Goal: Task Accomplishment & Management: Complete application form

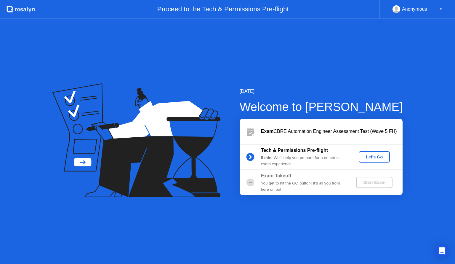
click at [384, 154] on div "Let's Go" at bounding box center [374, 156] width 26 height 5
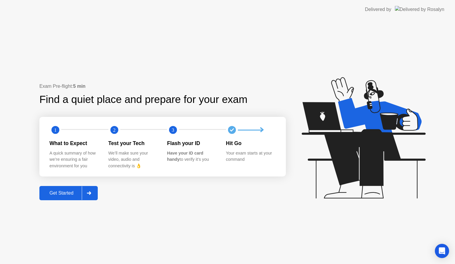
click at [71, 195] on div "Get Started" at bounding box center [61, 192] width 41 height 5
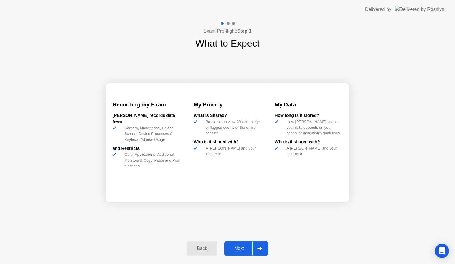
click at [243, 241] on div "Back Next" at bounding box center [227, 248] width 89 height 27
click at [242, 246] on div "Next" at bounding box center [239, 248] width 26 height 5
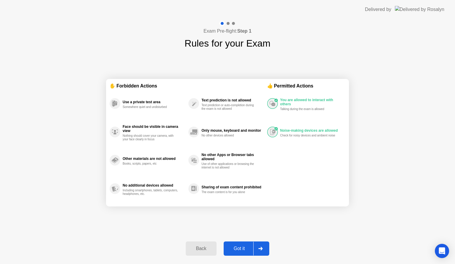
click at [246, 250] on div "Got it" at bounding box center [239, 248] width 28 height 5
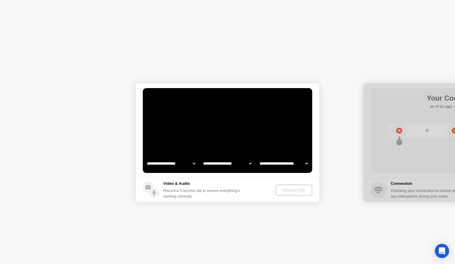
select select "**********"
select select "*******"
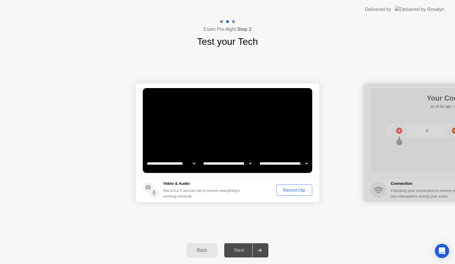
click at [297, 191] on div "Record Clip" at bounding box center [294, 189] width 32 height 5
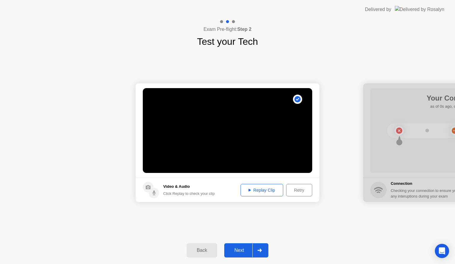
click at [236, 247] on div "Next" at bounding box center [239, 249] width 26 height 5
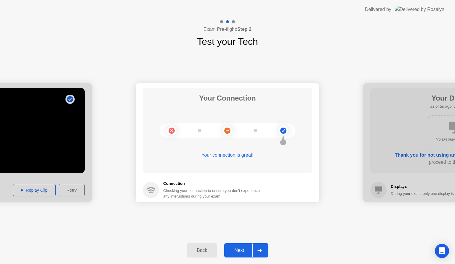
click at [242, 248] on div "Next" at bounding box center [239, 249] width 26 height 5
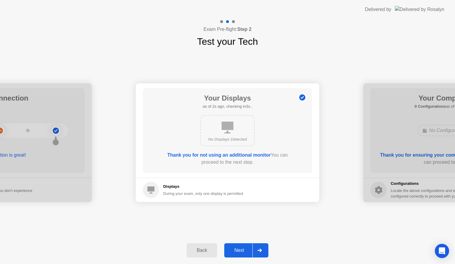
click at [239, 253] on div "Next" at bounding box center [239, 249] width 26 height 5
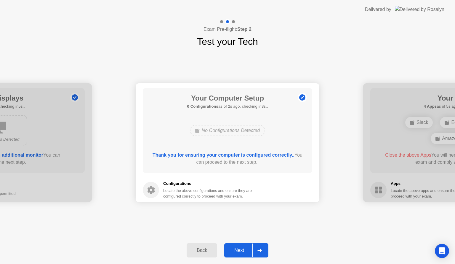
click at [239, 253] on div "Next" at bounding box center [239, 249] width 26 height 5
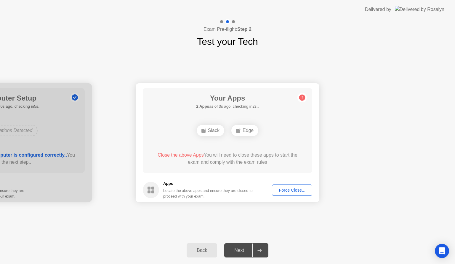
click at [290, 192] on div "Force Close..." at bounding box center [292, 189] width 36 height 5
click at [292, 191] on div "Force Close..." at bounding box center [292, 189] width 36 height 5
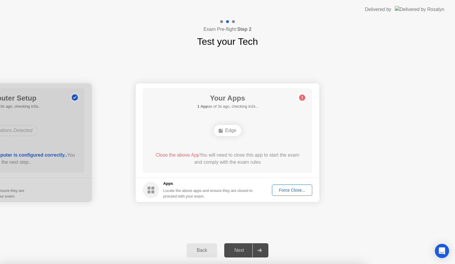
click at [226, 143] on div "Your Apps 1 App as of 2s ago, checking in3s.. Edge Close the above App You will…" at bounding box center [227, 130] width 169 height 85
click at [230, 132] on div "Edge" at bounding box center [227, 130] width 27 height 11
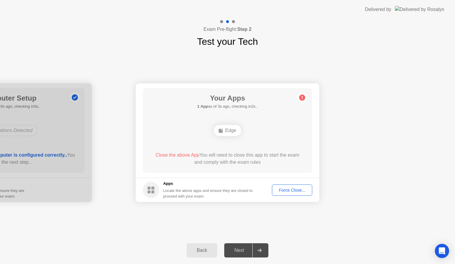
click at [230, 132] on div "Edge" at bounding box center [227, 130] width 27 height 11
click at [230, 133] on div "Edge" at bounding box center [227, 130] width 27 height 11
click at [209, 246] on button "Back" at bounding box center [202, 250] width 31 height 14
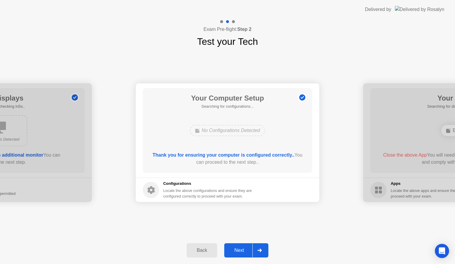
click at [209, 246] on button "Back" at bounding box center [202, 250] width 31 height 14
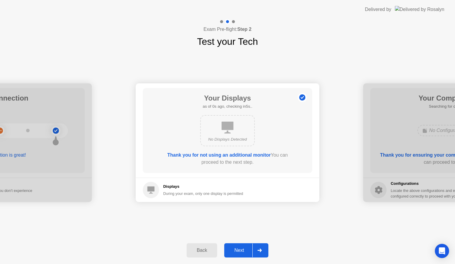
click at [209, 246] on button "Back" at bounding box center [202, 250] width 31 height 14
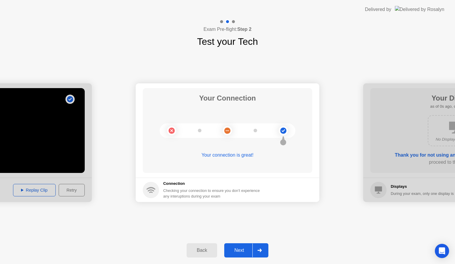
click at [209, 246] on button "Back" at bounding box center [202, 250] width 31 height 14
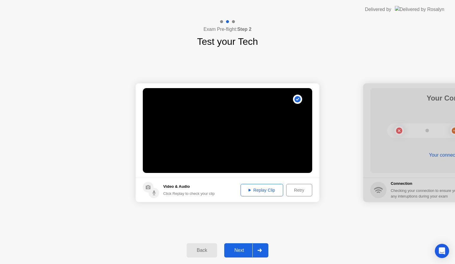
click at [209, 246] on button "Back" at bounding box center [202, 250] width 31 height 14
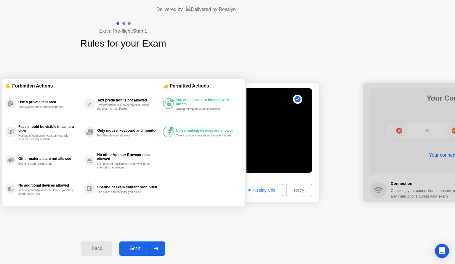
click at [110, 246] on div "Back" at bounding box center [96, 248] width 27 height 5
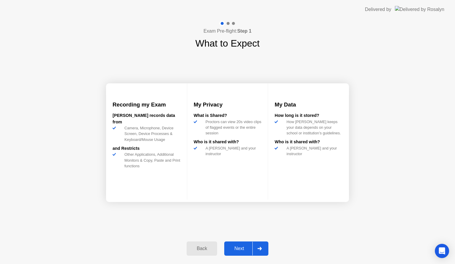
click at [205, 250] on div "Back" at bounding box center [201, 248] width 27 height 5
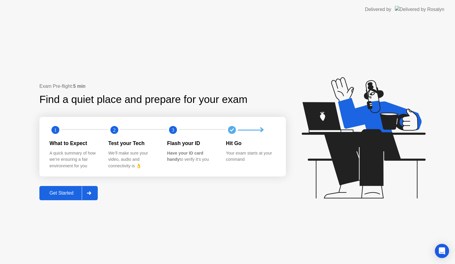
click at [94, 190] on div at bounding box center [89, 193] width 14 height 14
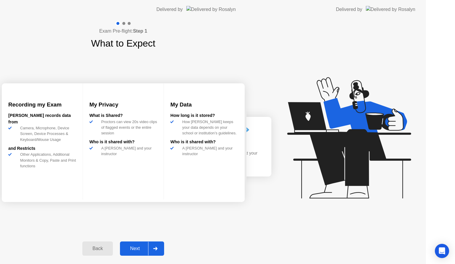
click at [94, 190] on div "Exam Pre-flight: Step 1 What to Expect Recording my Exam [PERSON_NAME] records …" at bounding box center [123, 141] width 246 height 245
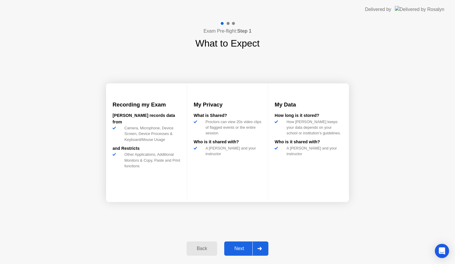
click at [242, 239] on div "Back Next" at bounding box center [227, 248] width 89 height 27
click at [242, 252] on button "Next" at bounding box center [246, 248] width 44 height 14
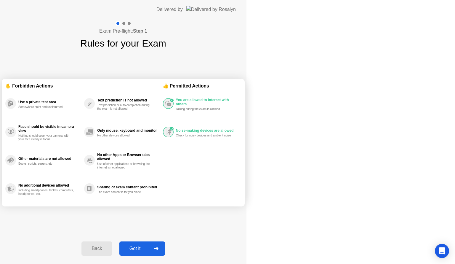
click at [165, 252] on button "Got it" at bounding box center [142, 248] width 46 height 14
select select "**********"
select select "*******"
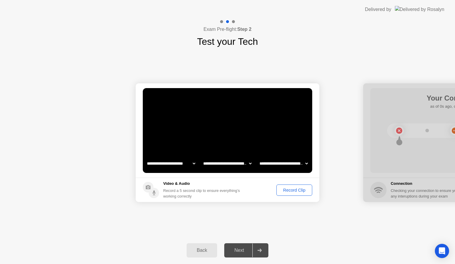
click at [242, 252] on div "Next" at bounding box center [239, 249] width 26 height 5
click at [295, 188] on div "Record Clip" at bounding box center [294, 189] width 32 height 5
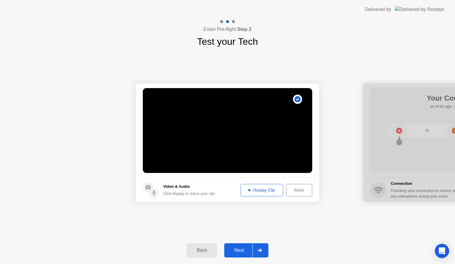
click at [237, 250] on div "Next" at bounding box center [239, 249] width 26 height 5
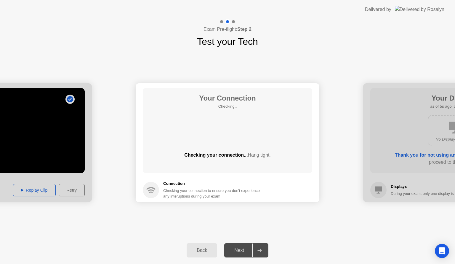
click at [241, 247] on div "Next" at bounding box center [239, 249] width 26 height 5
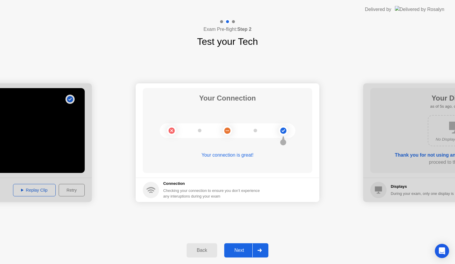
click at [233, 253] on div "Next" at bounding box center [239, 249] width 26 height 5
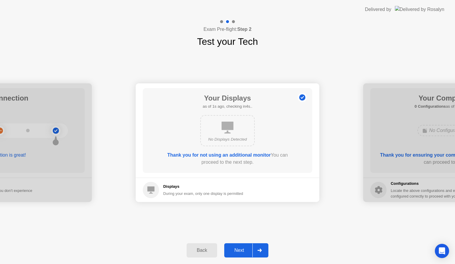
click at [233, 253] on div "Next" at bounding box center [239, 249] width 26 height 5
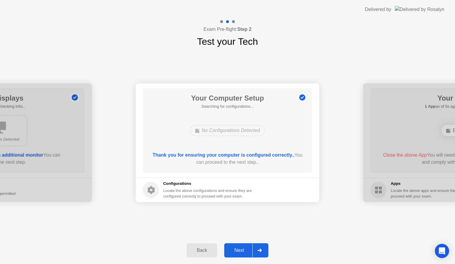
click at [233, 253] on div "Next" at bounding box center [239, 249] width 26 height 5
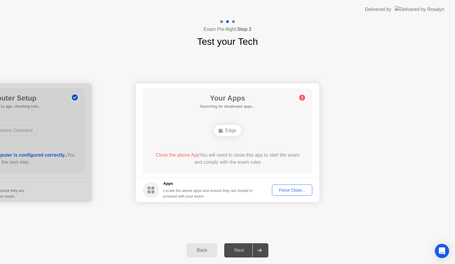
click at [288, 187] on div "Force Close..." at bounding box center [292, 189] width 36 height 5
click at [225, 129] on div "Edge" at bounding box center [227, 130] width 27 height 11
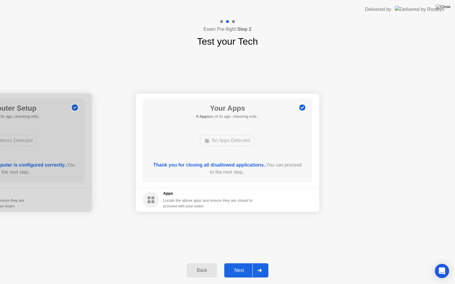
click at [241, 263] on div "Next" at bounding box center [239, 270] width 26 height 5
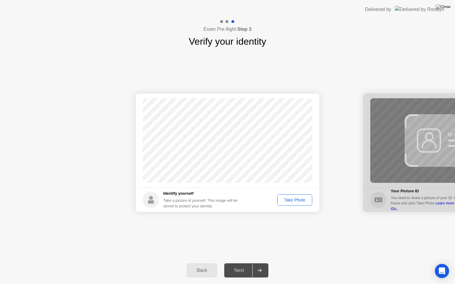
click at [290, 202] on div "Take Photo" at bounding box center [294, 200] width 31 height 5
click at [244, 263] on div "Next" at bounding box center [239, 270] width 26 height 5
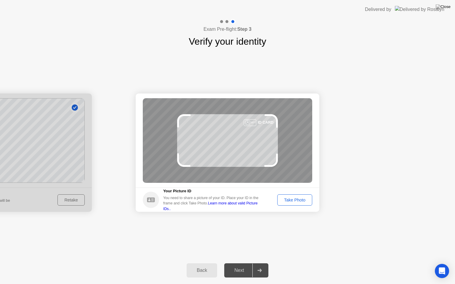
click at [244, 263] on div "Next" at bounding box center [239, 270] width 26 height 5
click at [290, 199] on div "Take Photo" at bounding box center [294, 200] width 31 height 5
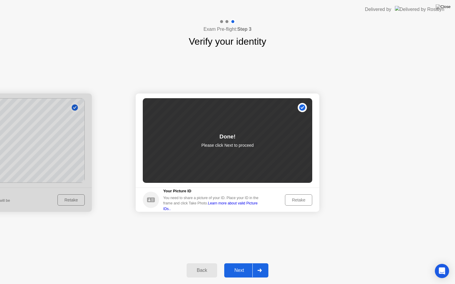
click at [230, 263] on button "Next" at bounding box center [246, 271] width 44 height 14
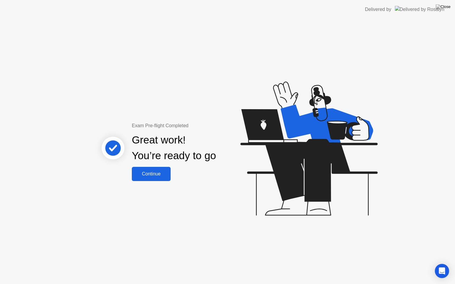
click at [156, 179] on button "Continue" at bounding box center [151, 174] width 39 height 14
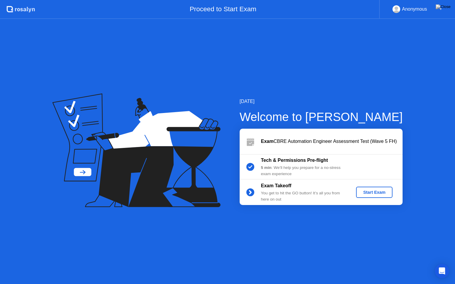
click at [374, 195] on div "Start Exam" at bounding box center [374, 192] width 32 height 5
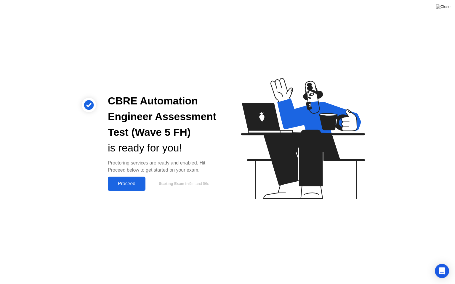
click at [132, 186] on div "Proceed" at bounding box center [127, 183] width 34 height 5
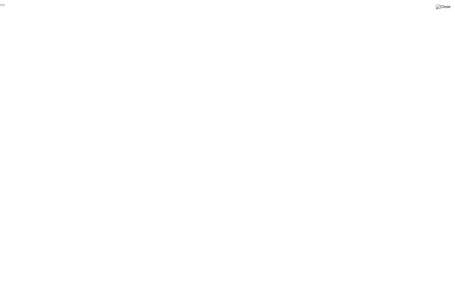
click div "End Proctoring Session"
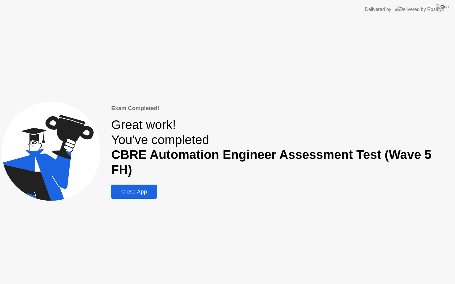
click at [140, 189] on div "Close App" at bounding box center [134, 192] width 42 height 7
